Goal: Navigation & Orientation: Go to known website

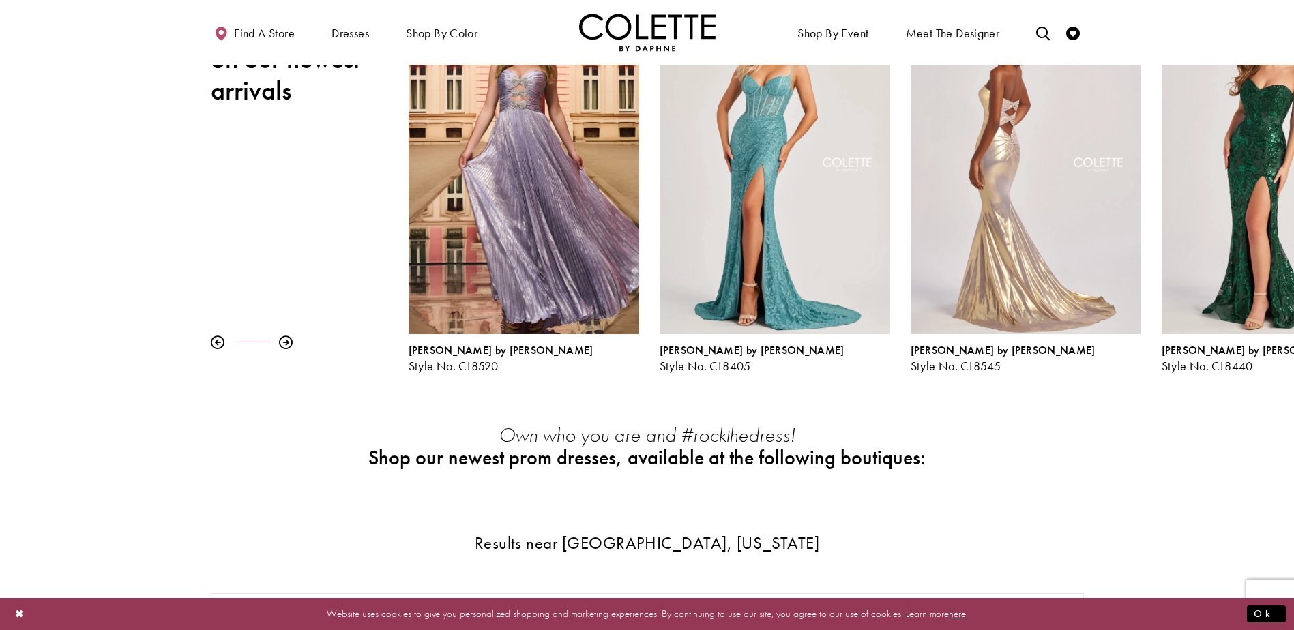
scroll to position [273, 0]
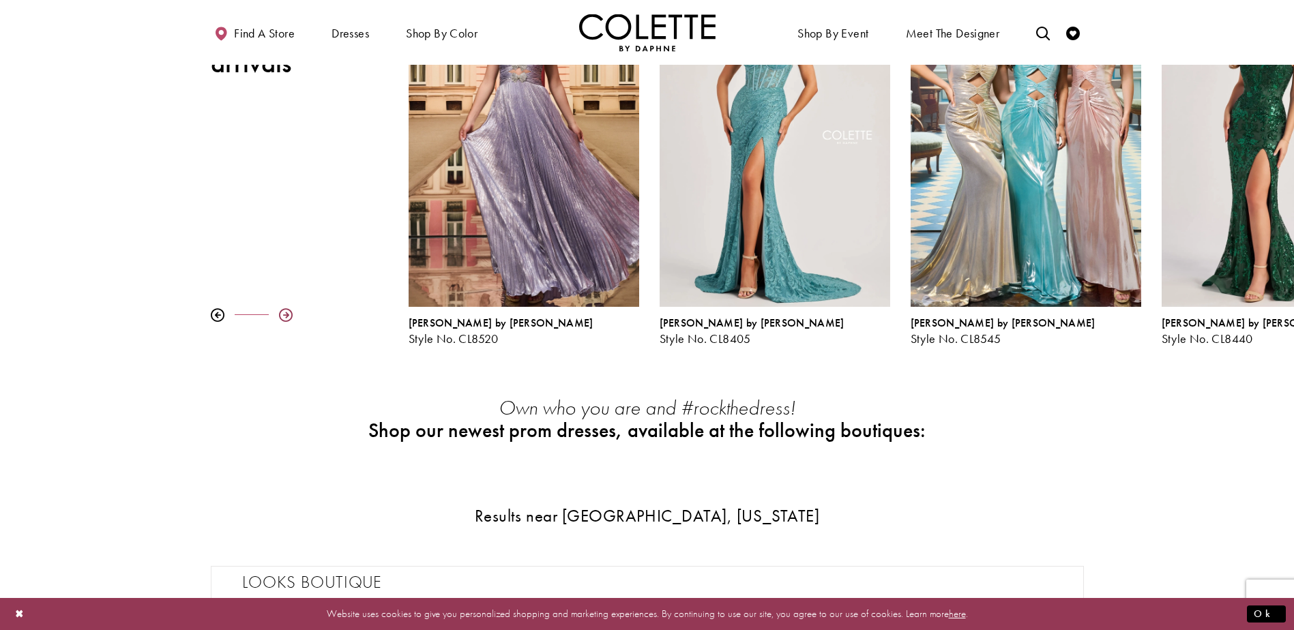
click at [289, 315] on div at bounding box center [286, 315] width 14 height 14
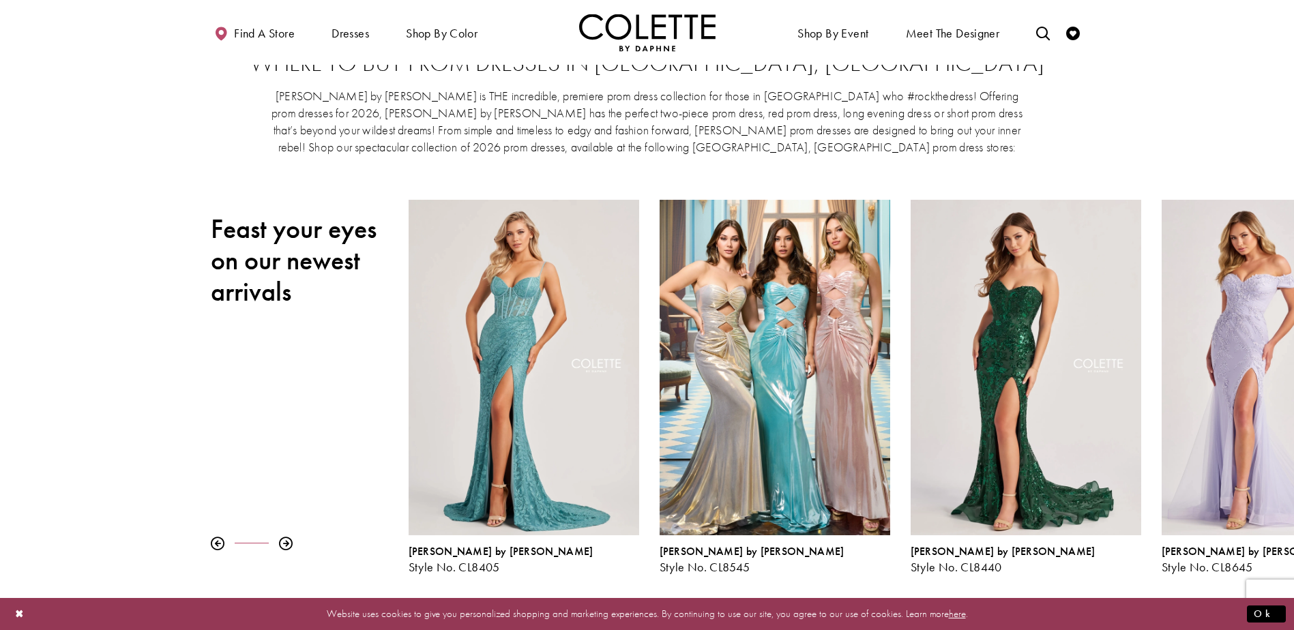
scroll to position [68, 0]
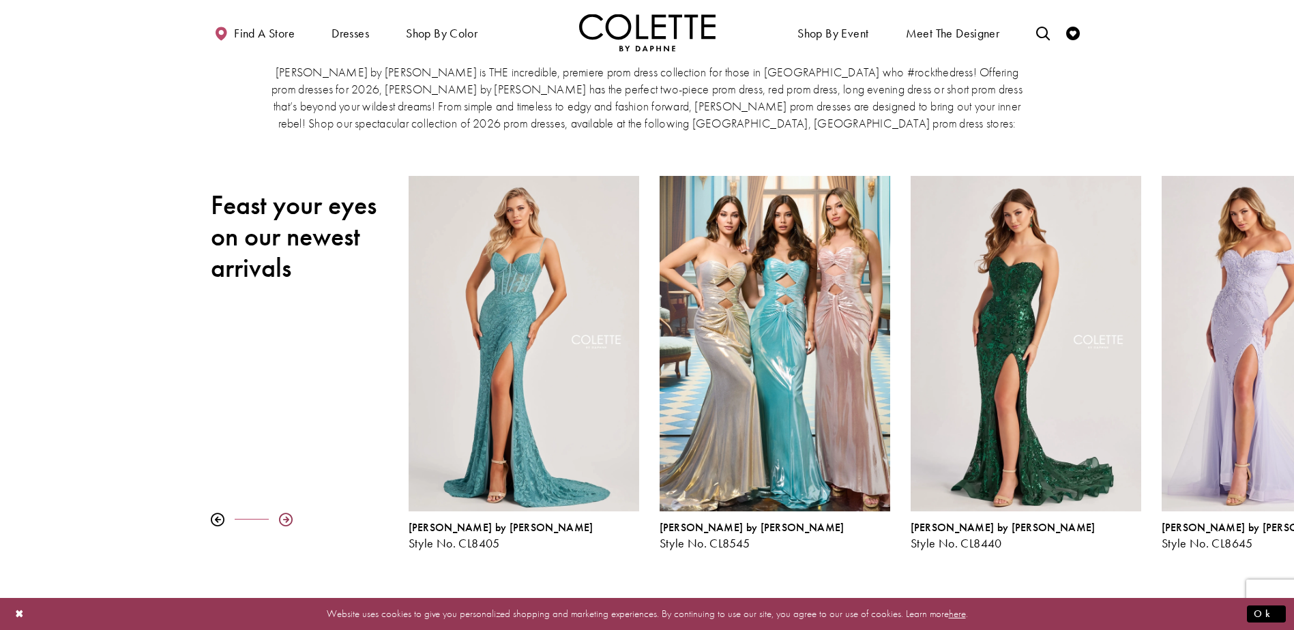
click at [282, 520] on div at bounding box center [286, 520] width 14 height 14
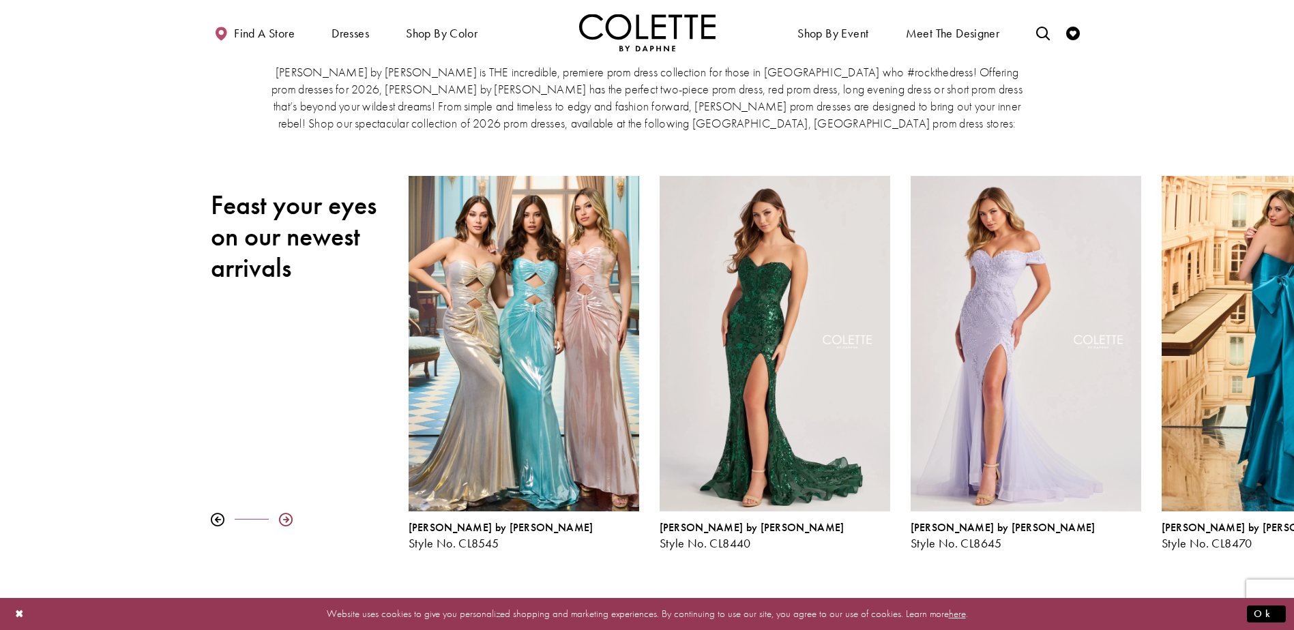
click at [282, 520] on div at bounding box center [286, 520] width 14 height 14
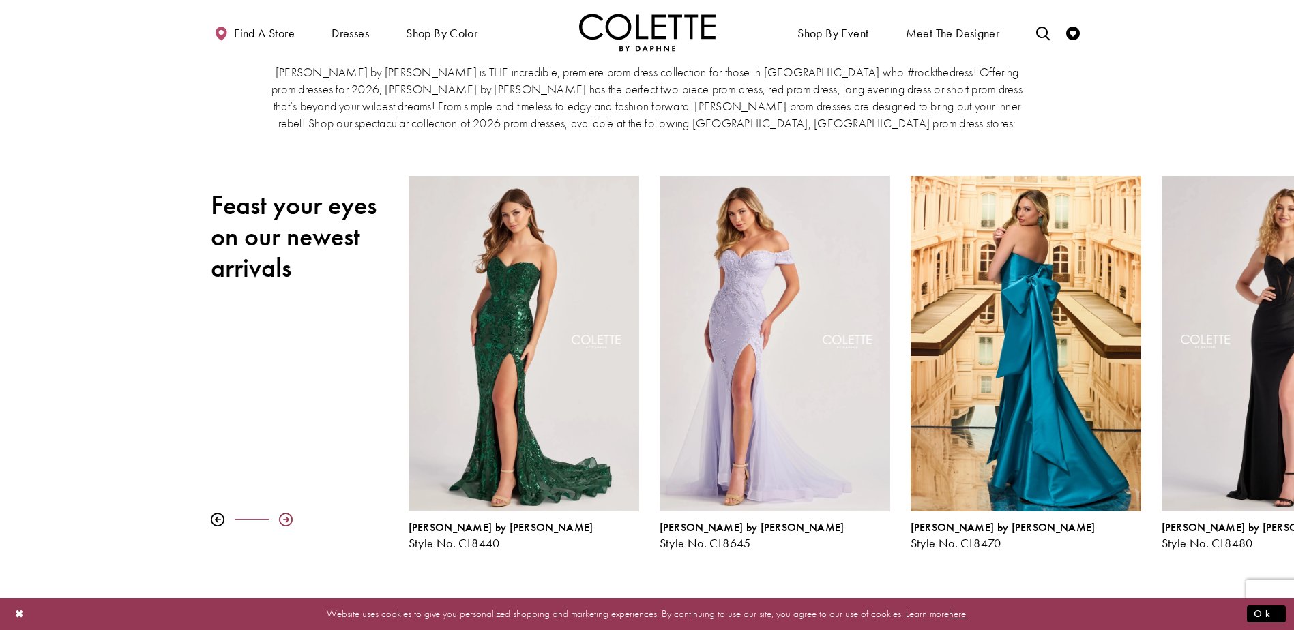
click at [282, 520] on div at bounding box center [286, 520] width 14 height 14
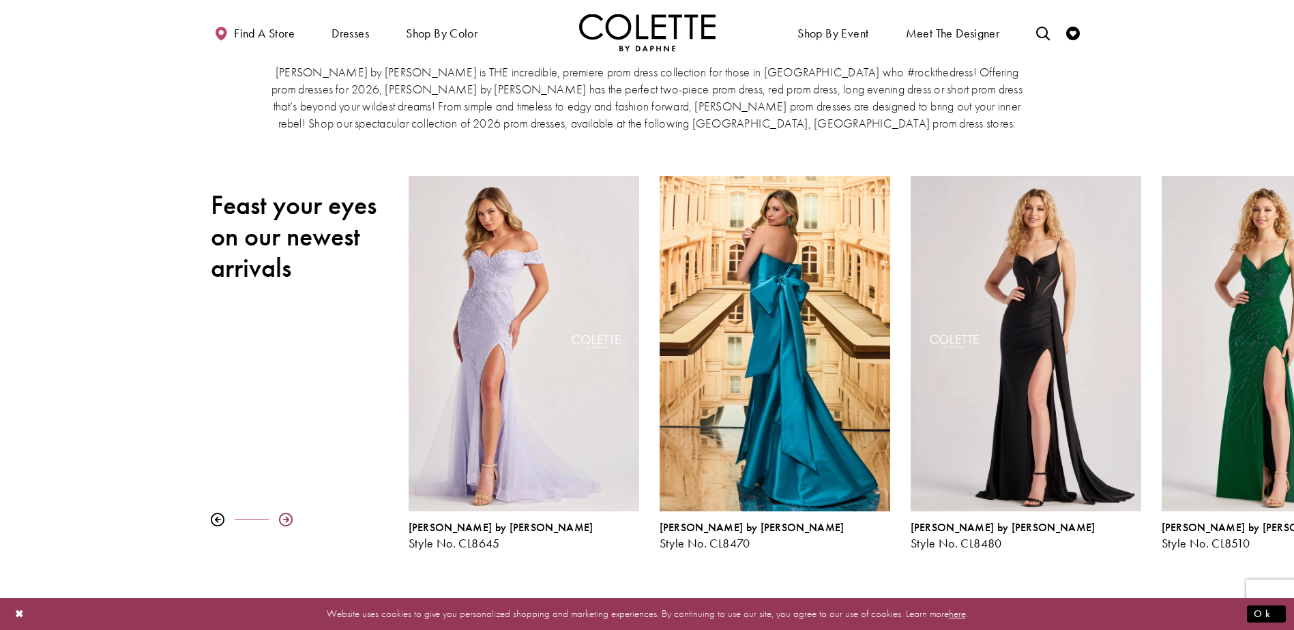
click at [282, 520] on div at bounding box center [286, 520] width 14 height 14
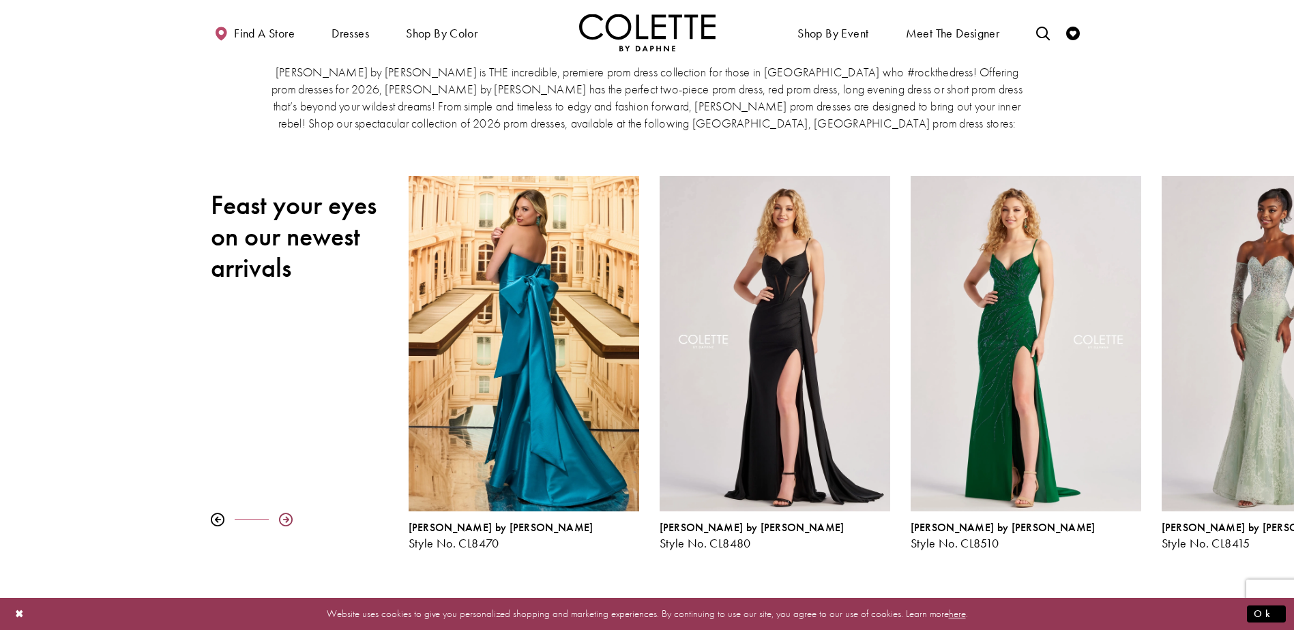
click at [282, 520] on div at bounding box center [286, 520] width 14 height 14
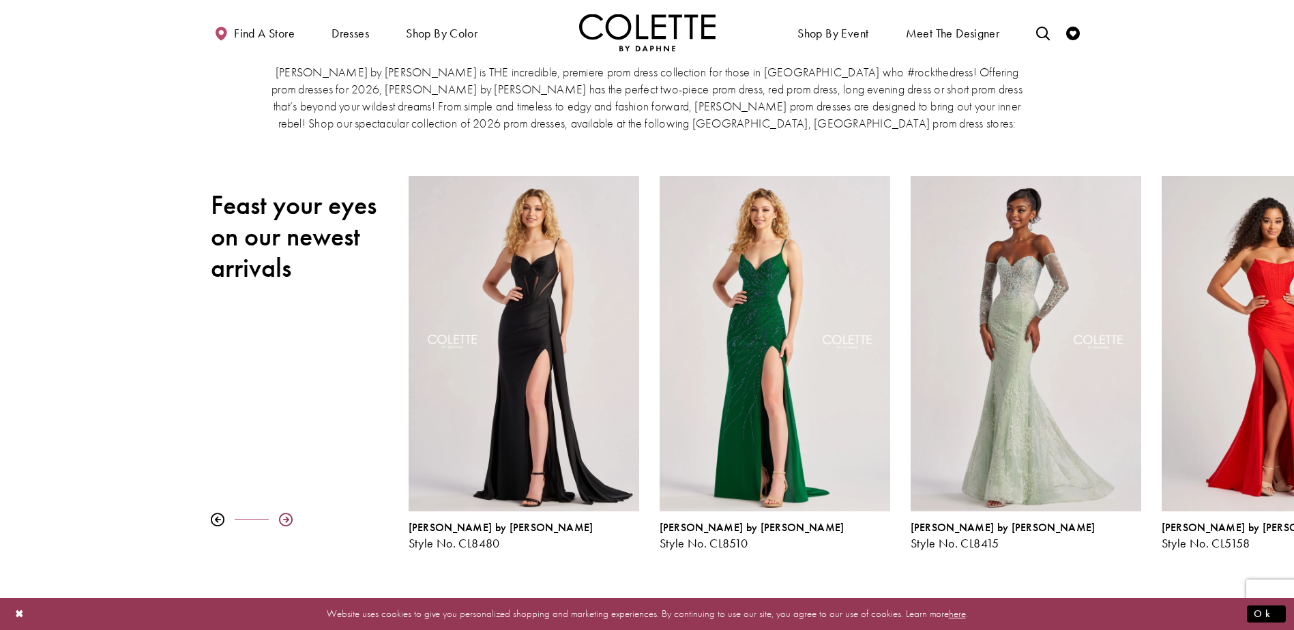
click at [282, 520] on div at bounding box center [286, 520] width 14 height 14
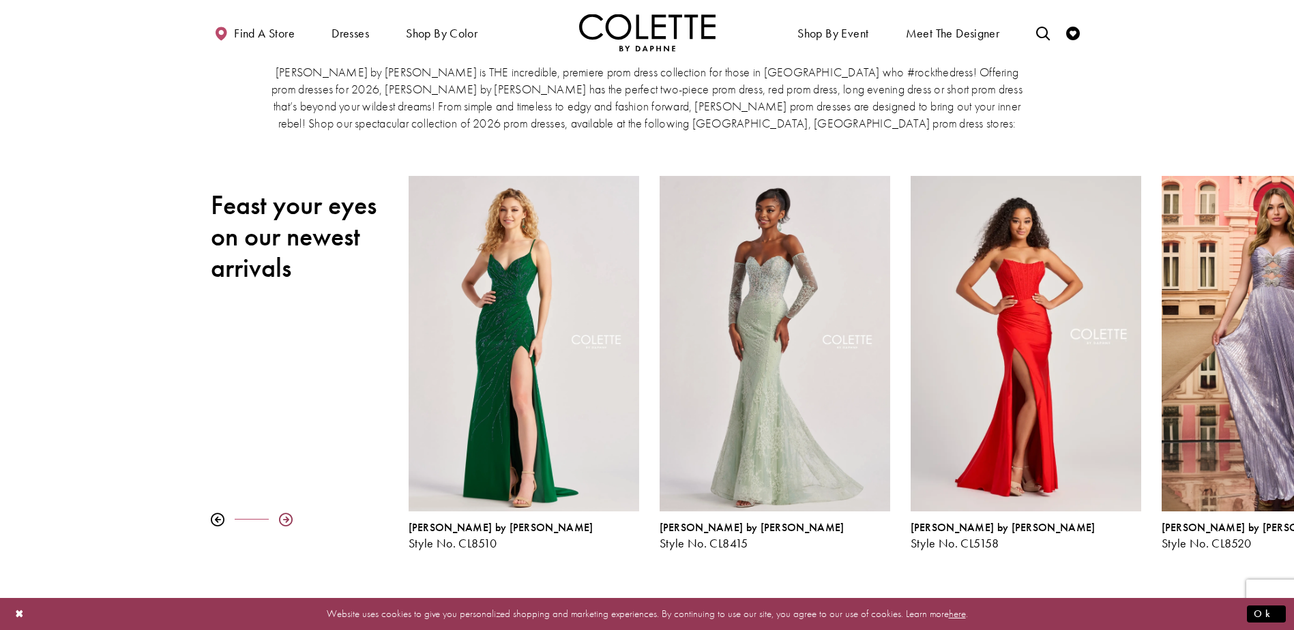
click at [281, 522] on div at bounding box center [286, 520] width 14 height 14
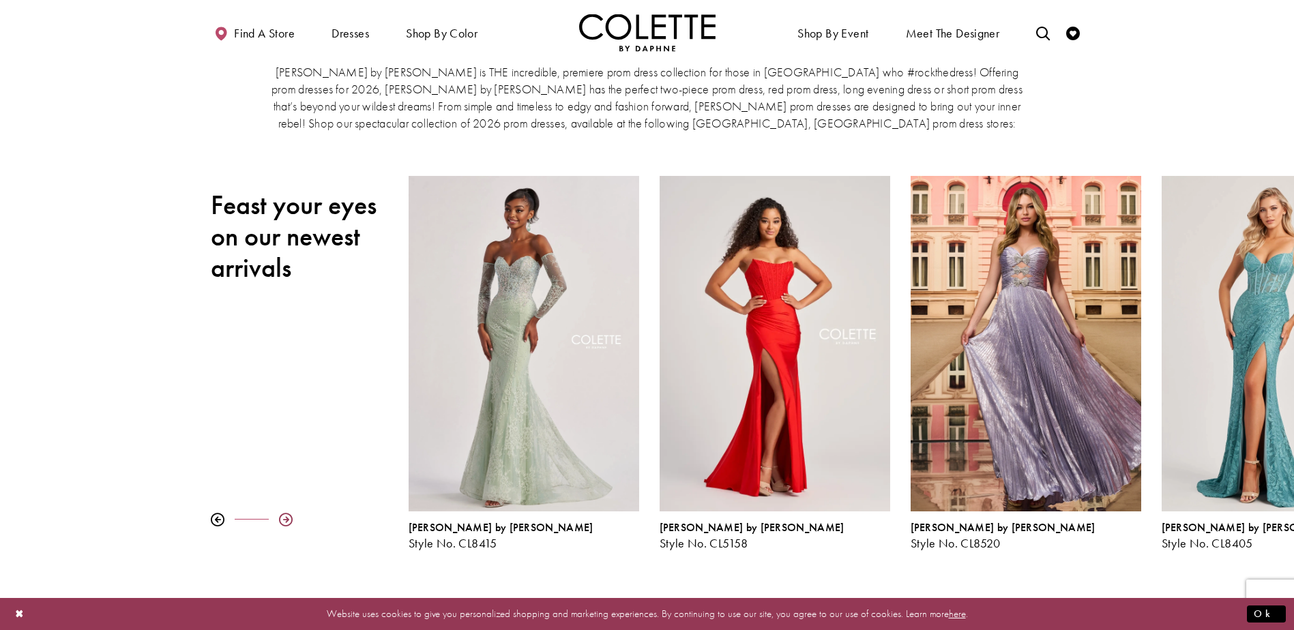
click at [281, 522] on div at bounding box center [286, 520] width 14 height 14
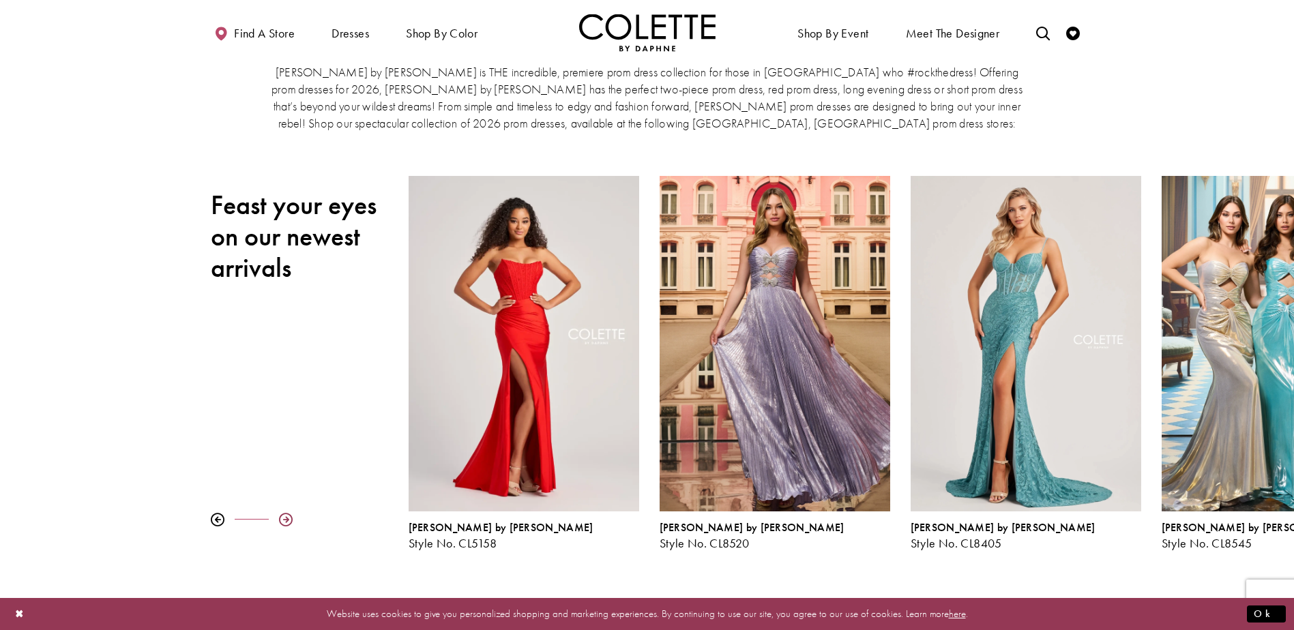
click at [281, 522] on div at bounding box center [286, 520] width 14 height 14
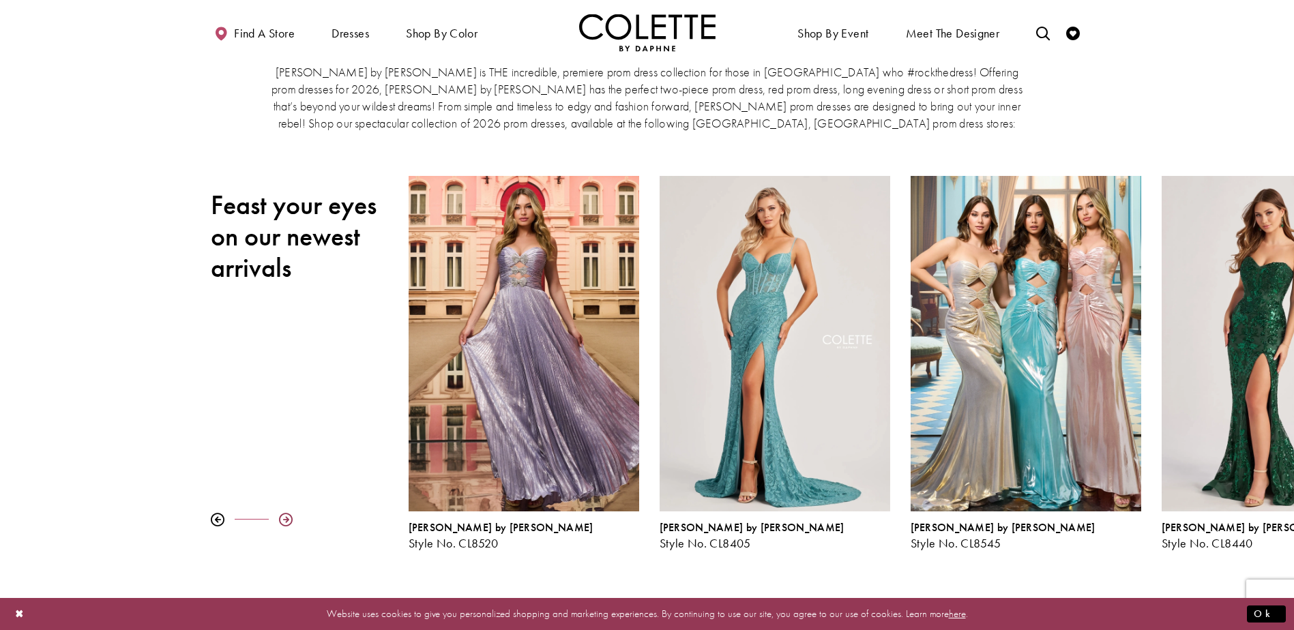
click at [281, 522] on div at bounding box center [286, 520] width 14 height 14
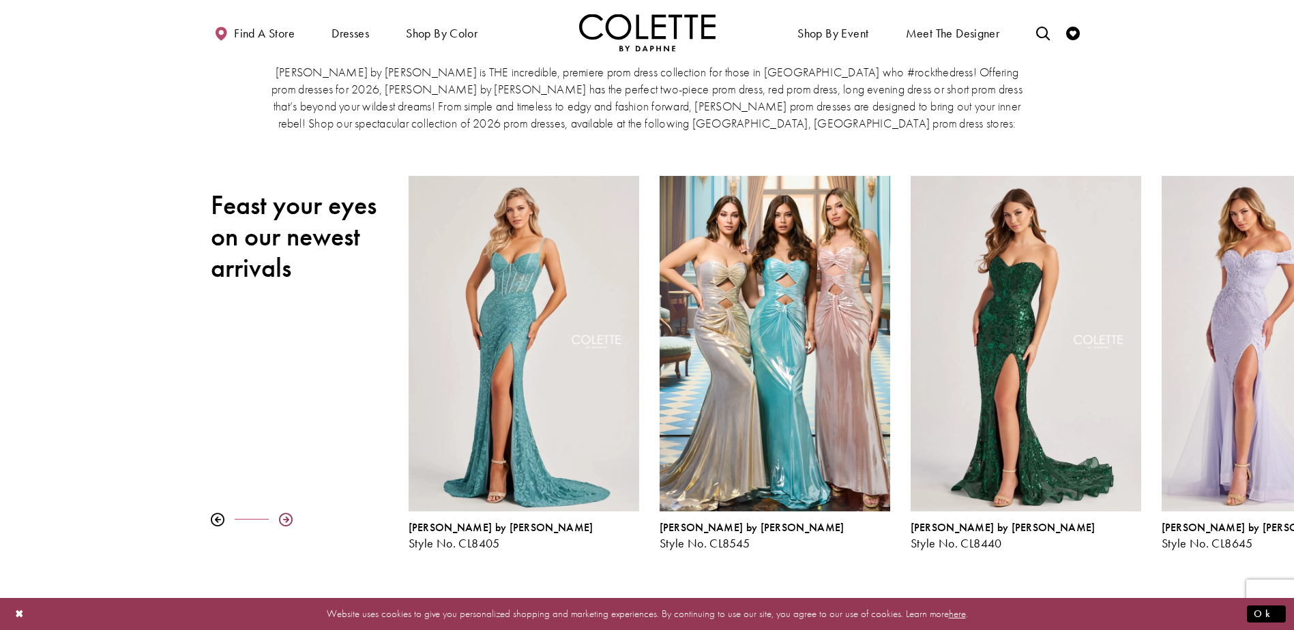
click at [281, 522] on div at bounding box center [286, 520] width 14 height 14
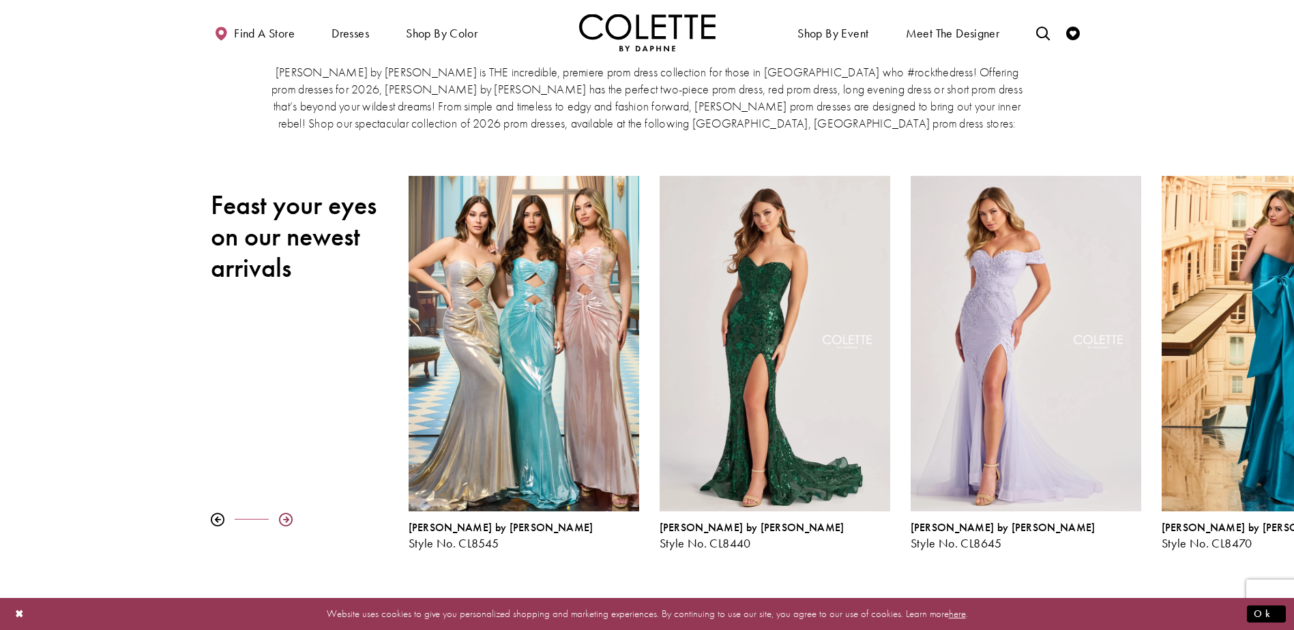
click at [281, 522] on div at bounding box center [286, 520] width 14 height 14
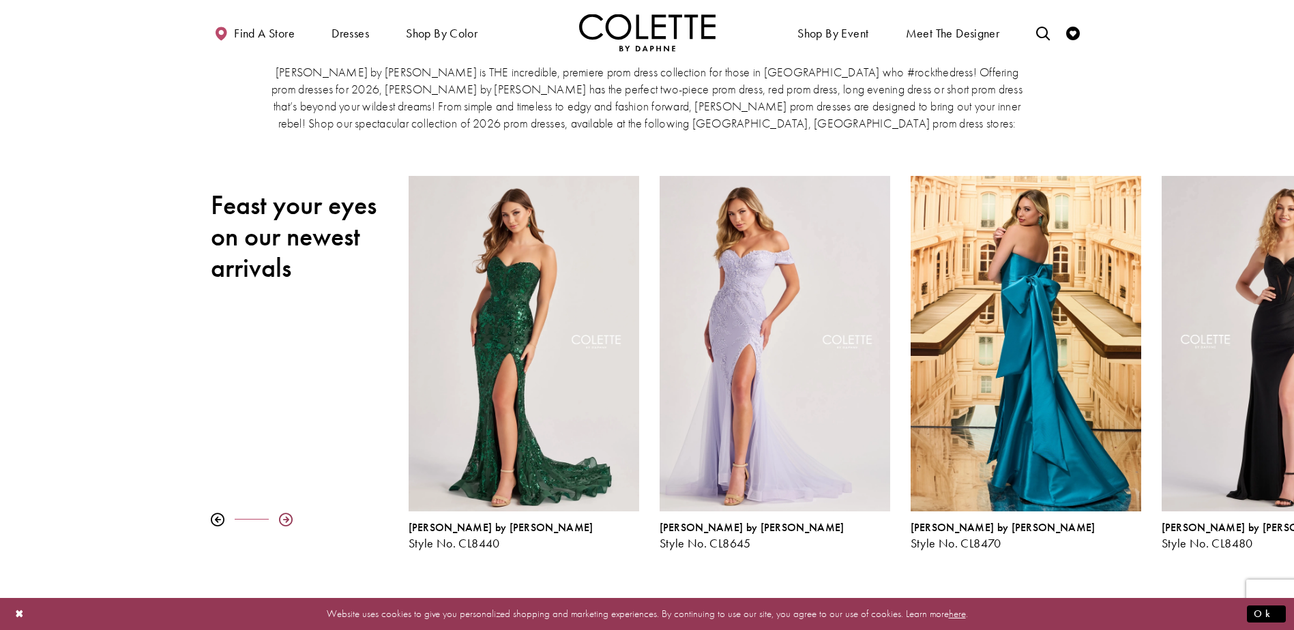
click at [281, 522] on div at bounding box center [286, 520] width 14 height 14
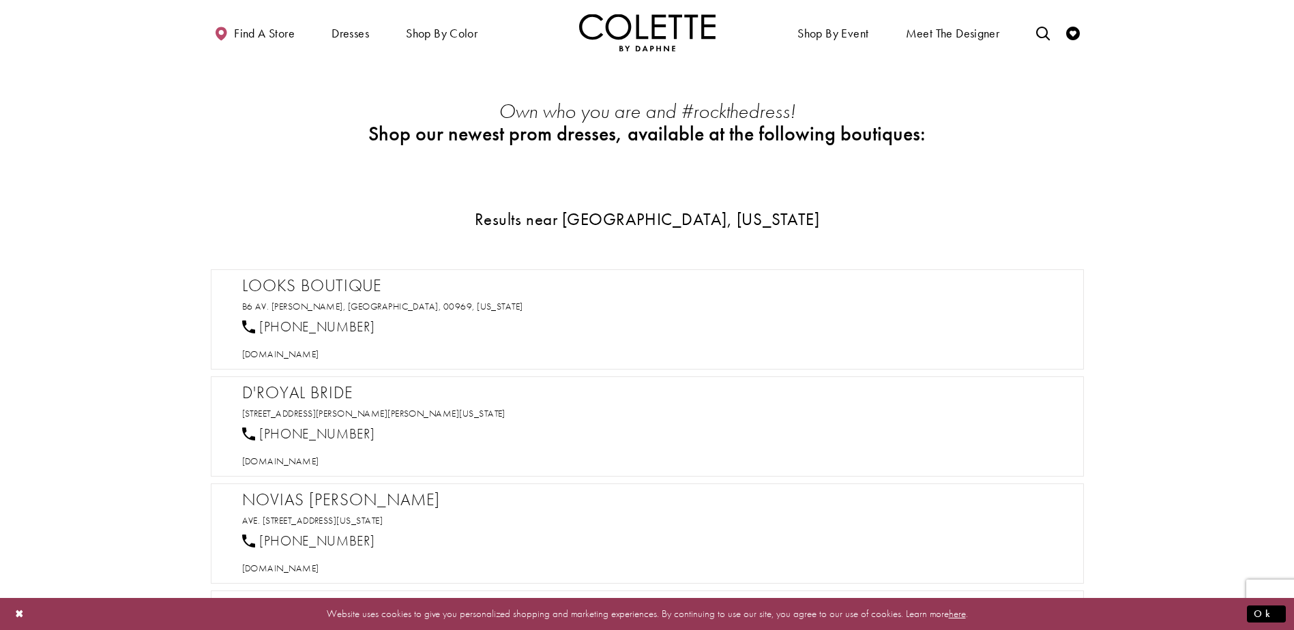
scroll to position [546, 0]
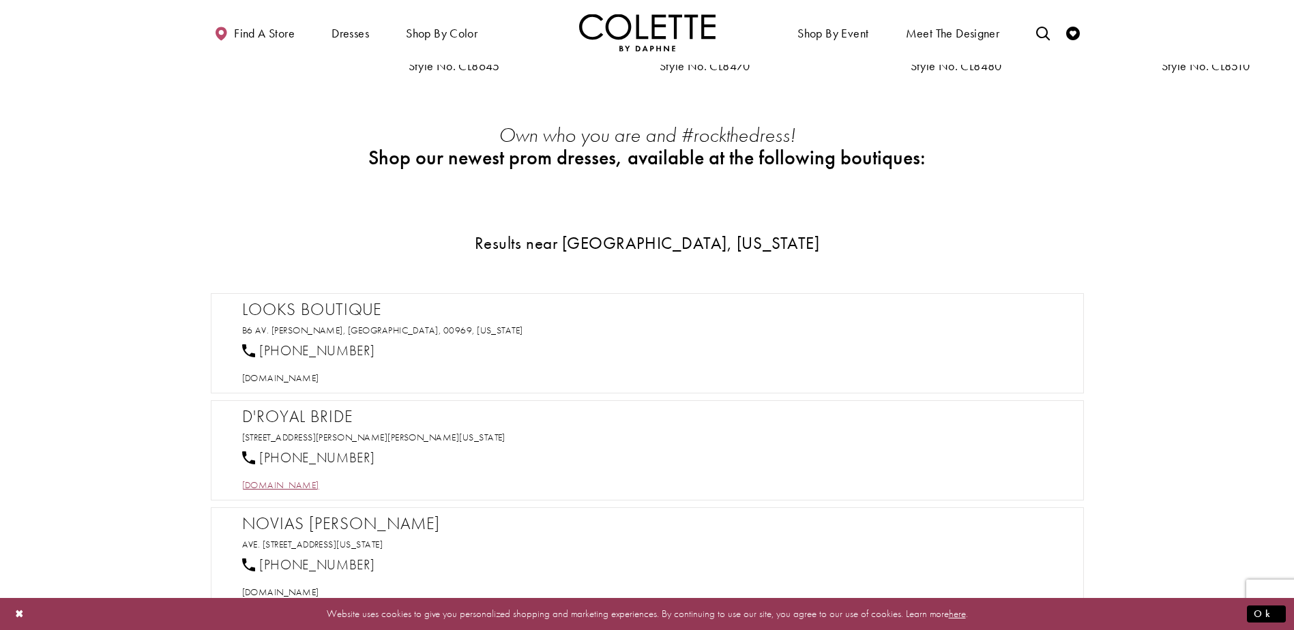
click at [311, 485] on span "[DOMAIN_NAME]" at bounding box center [280, 485] width 77 height 12
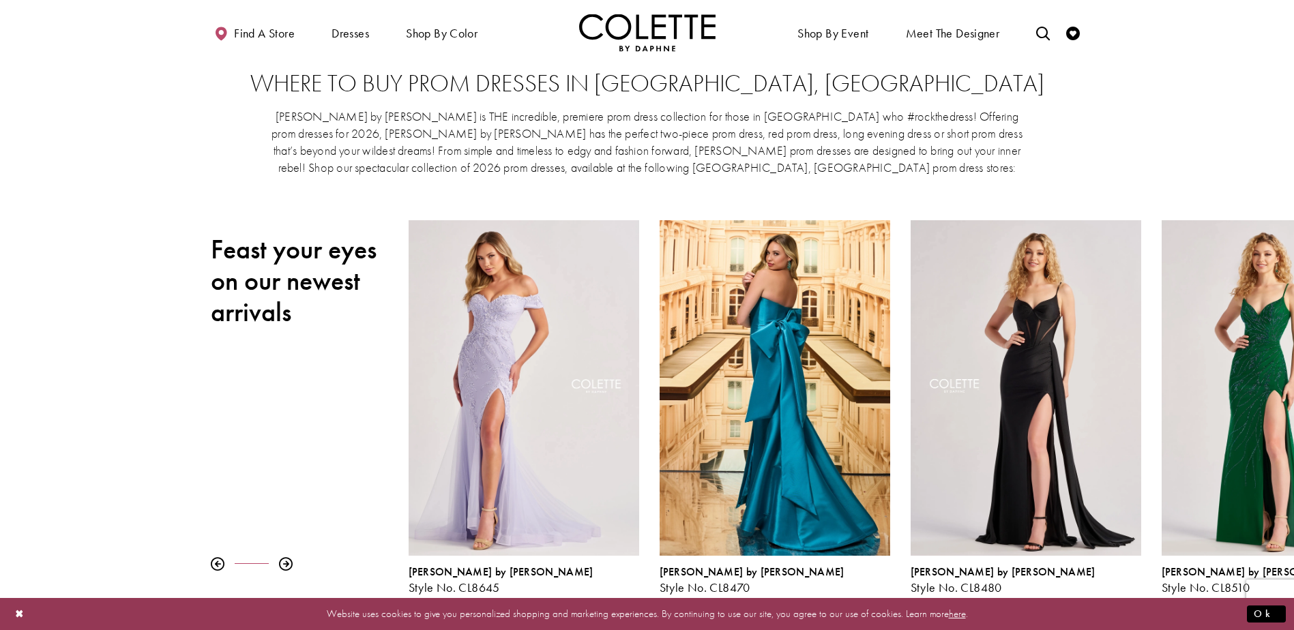
scroll to position [0, 0]
